Goal: Information Seeking & Learning: Check status

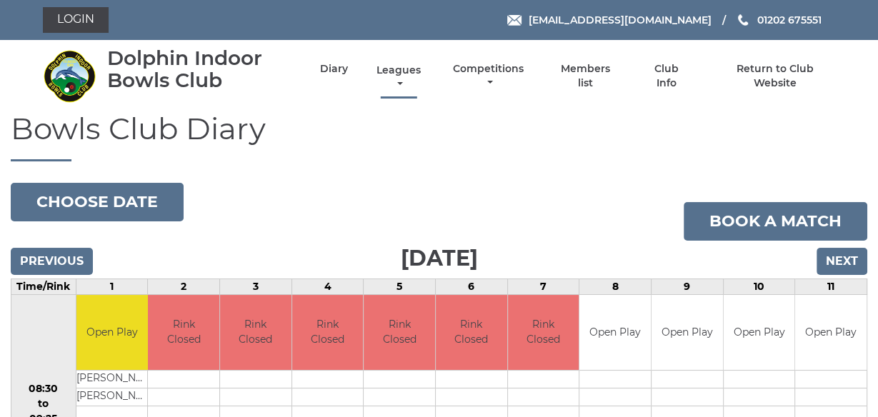
click at [399, 71] on link "Leagues" at bounding box center [398, 78] width 51 height 28
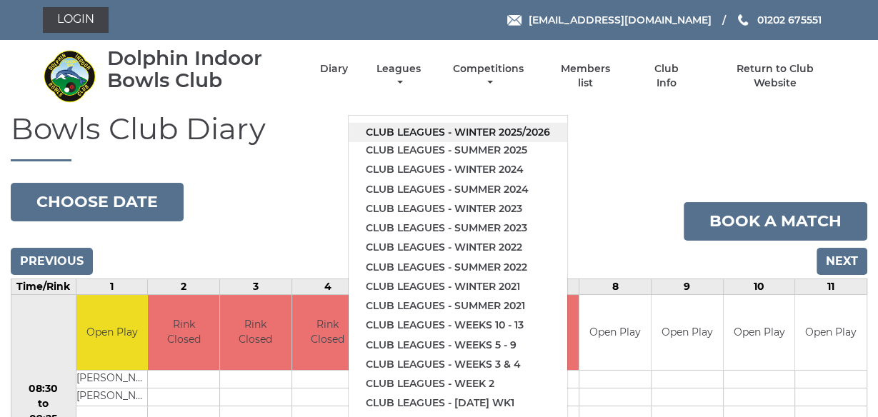
click at [439, 128] on link "Club leagues - Winter 2025/2026" at bounding box center [458, 132] width 219 height 19
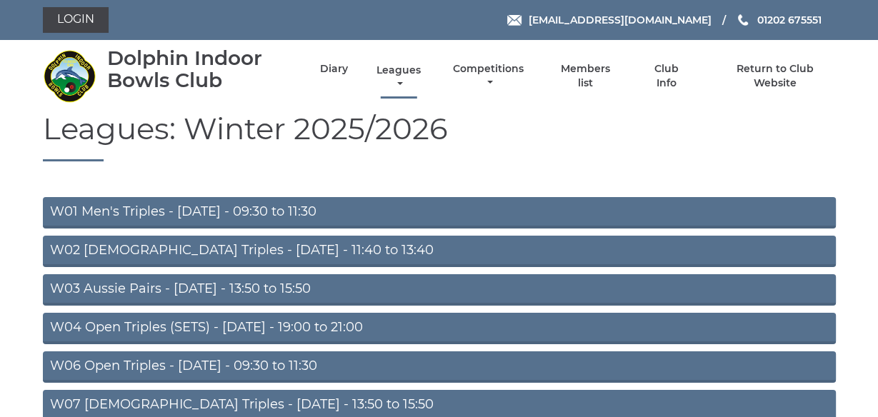
click at [399, 70] on link "Leagues" at bounding box center [398, 78] width 51 height 28
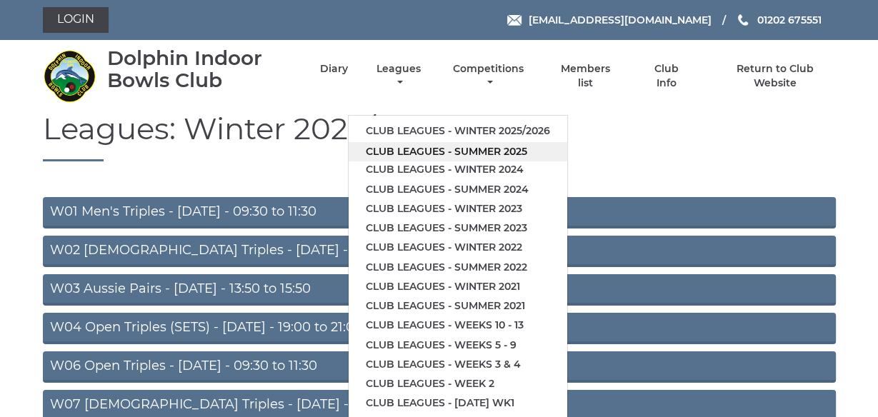
click at [426, 148] on link "Club leagues - Summer 2025" at bounding box center [458, 151] width 219 height 19
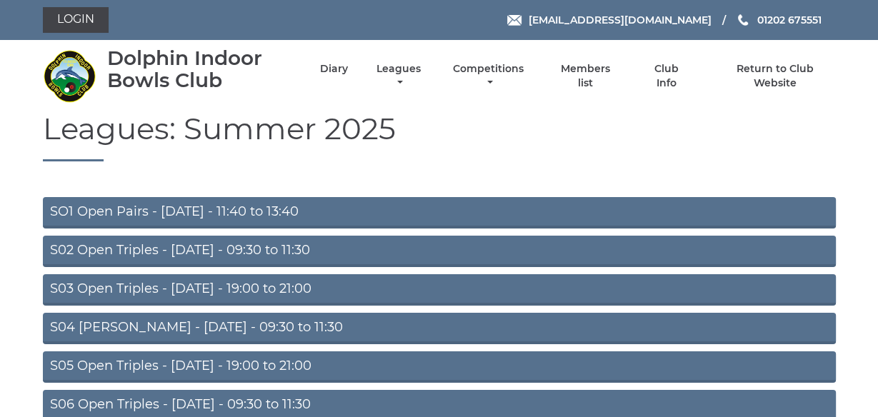
click at [206, 251] on link "S02 Open Triples - Tuesday - 09:30 to 11:30" at bounding box center [439, 251] width 793 height 31
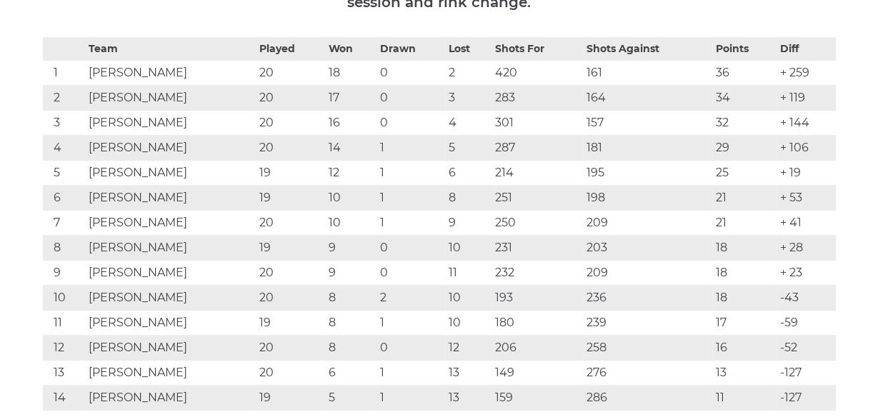
scroll to position [274, 0]
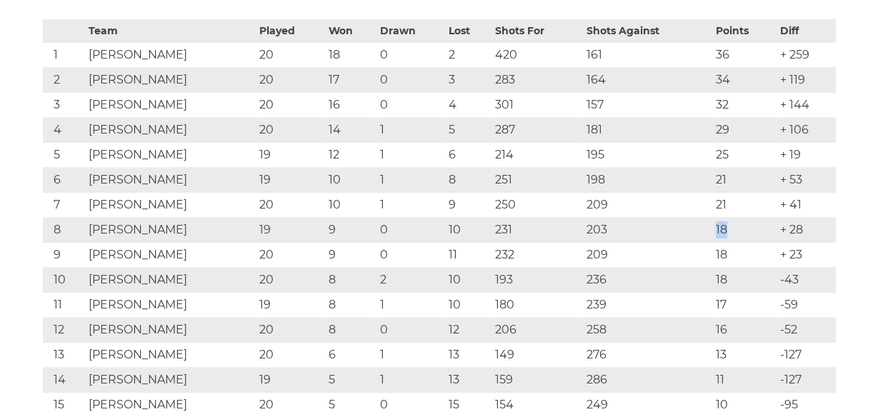
click at [845, 198] on div "Team Played Won Drawn Lost Shots For Shots Against Points Diff 1 Clive TRUSCOTT…" at bounding box center [439, 253] width 815 height 469
